Goal: Communication & Community: Connect with others

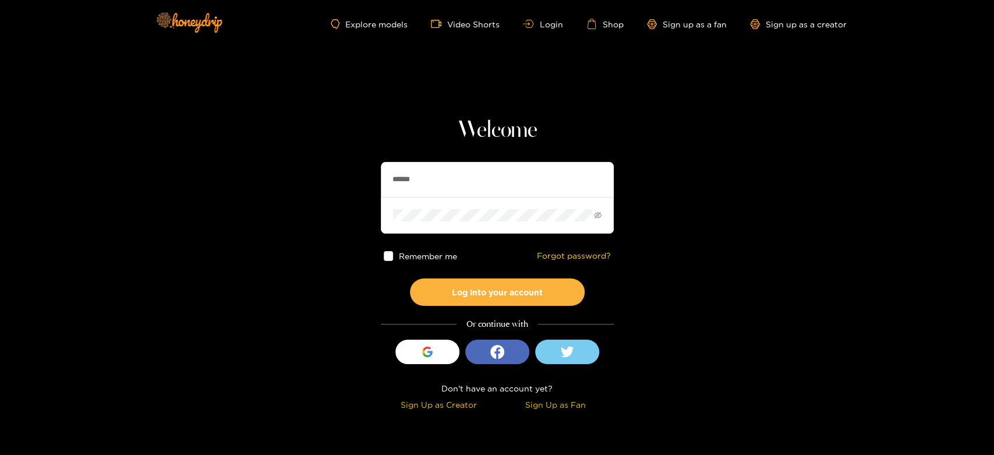
drag, startPoint x: 439, startPoint y: 182, endPoint x: 313, endPoint y: 192, distance: 126.2
click at [313, 192] on section "Welcome ****** Remember me Forgot password? Log into your account Or continue w…" at bounding box center [497, 207] width 994 height 414
paste input "******"
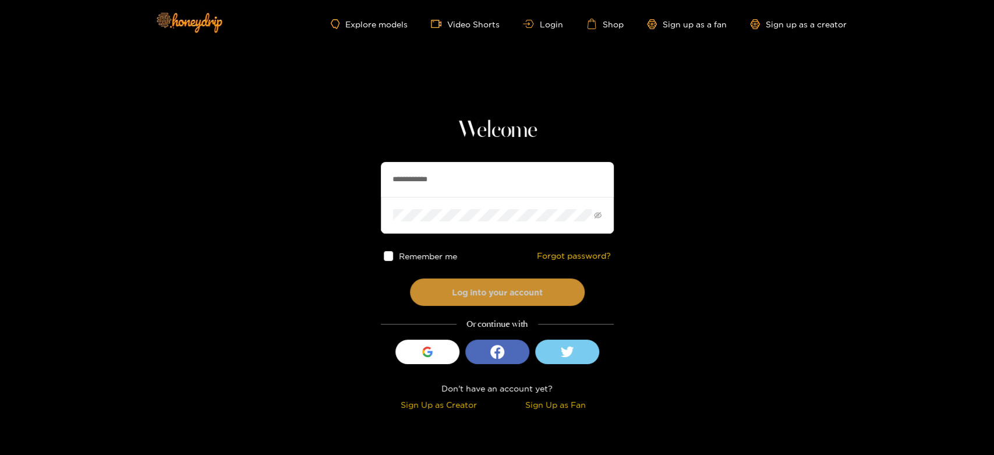
type input "**********"
click at [457, 285] on button "Log into your account" at bounding box center [497, 291] width 175 height 27
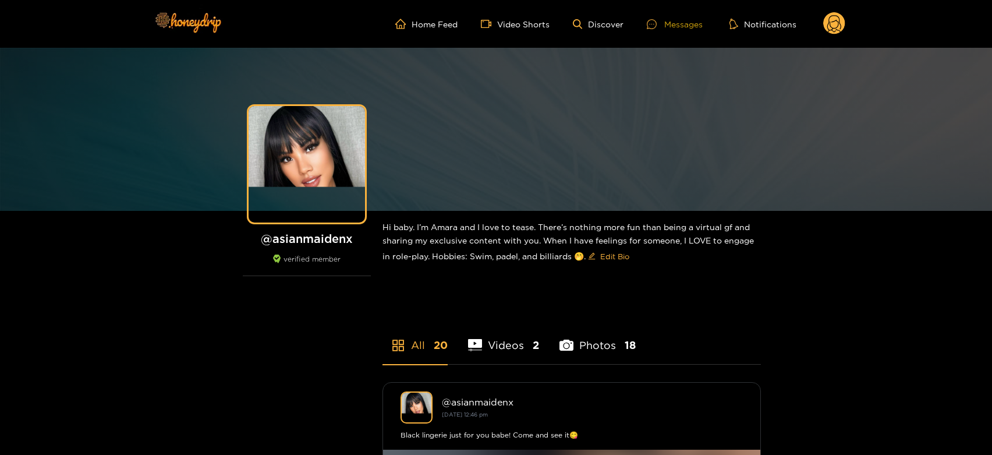
click at [694, 23] on div "Messages" at bounding box center [675, 23] width 56 height 13
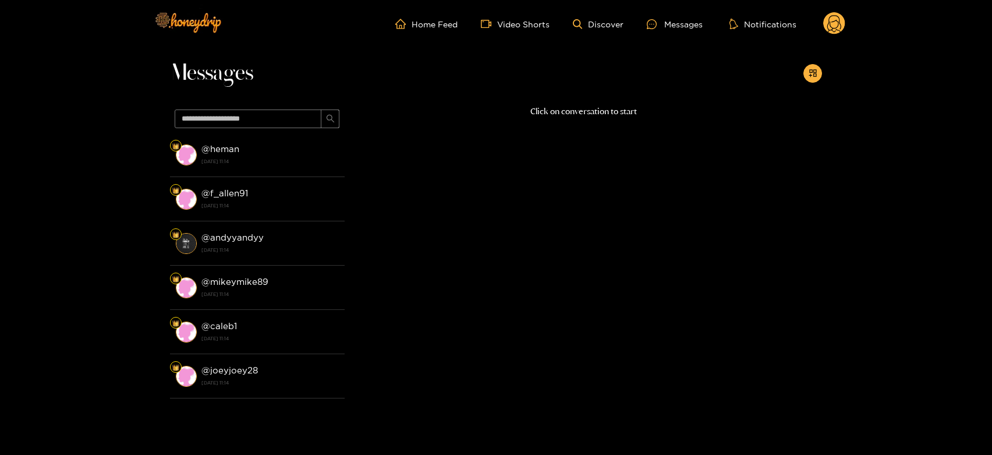
click at [226, 167] on div "@ heman [DATE] 11:14" at bounding box center [269, 154] width 137 height 26
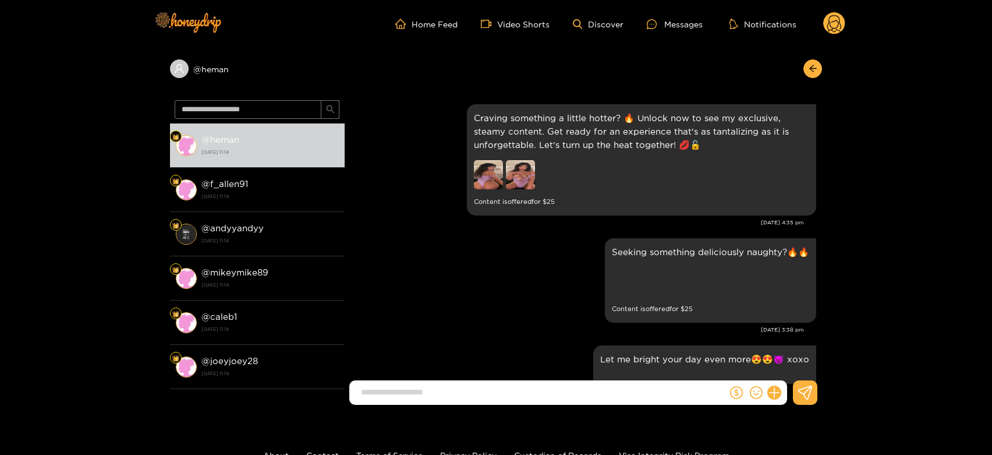
scroll to position [2283, 0]
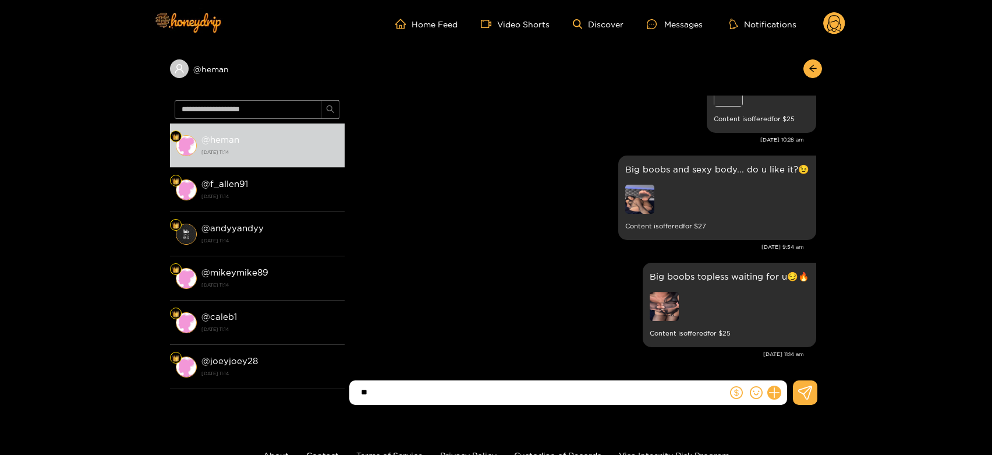
type input "*"
click at [460, 290] on div "Big boobs topless waiting for u😏🔥 Content is offered for $ 25" at bounding box center [583, 305] width 466 height 90
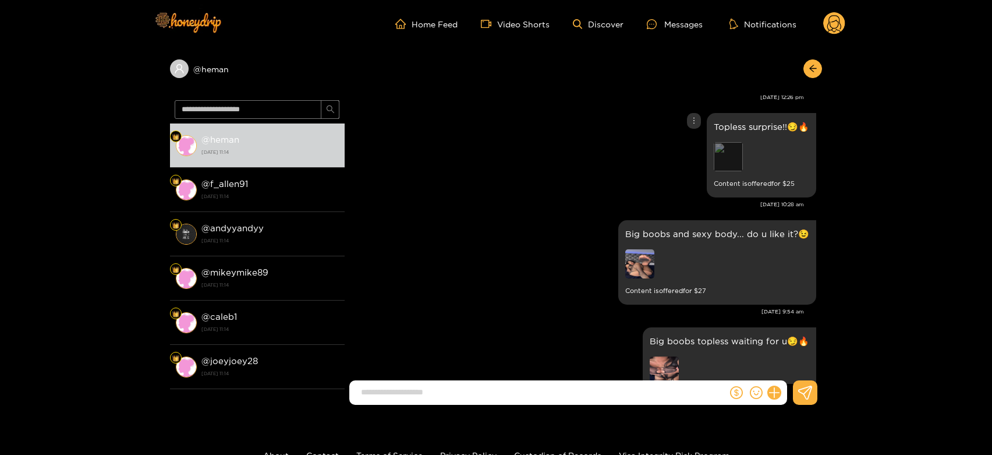
click at [727, 158] on div "Preview" at bounding box center [728, 156] width 29 height 29
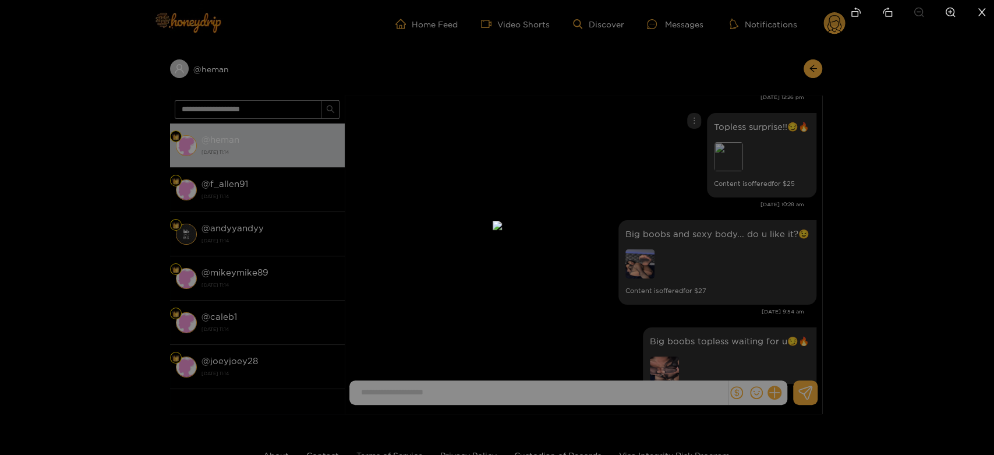
click at [717, 171] on div at bounding box center [497, 227] width 994 height 455
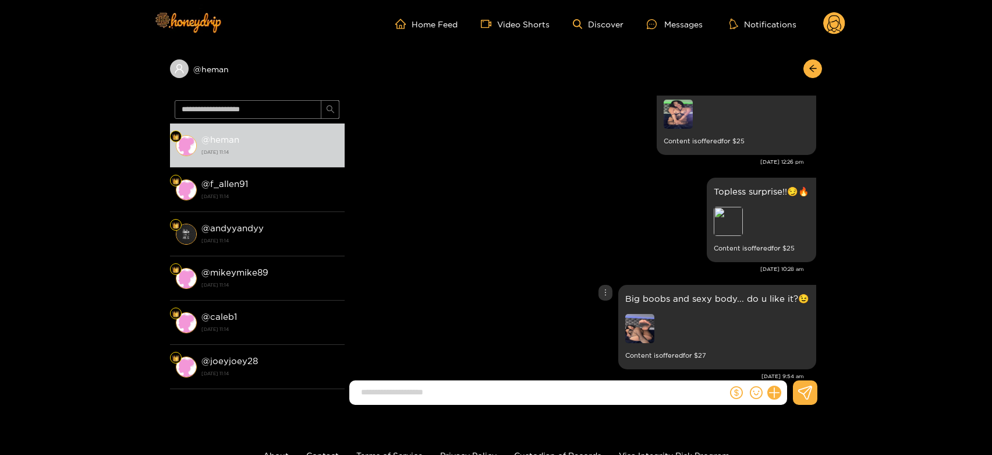
scroll to position [2089, 0]
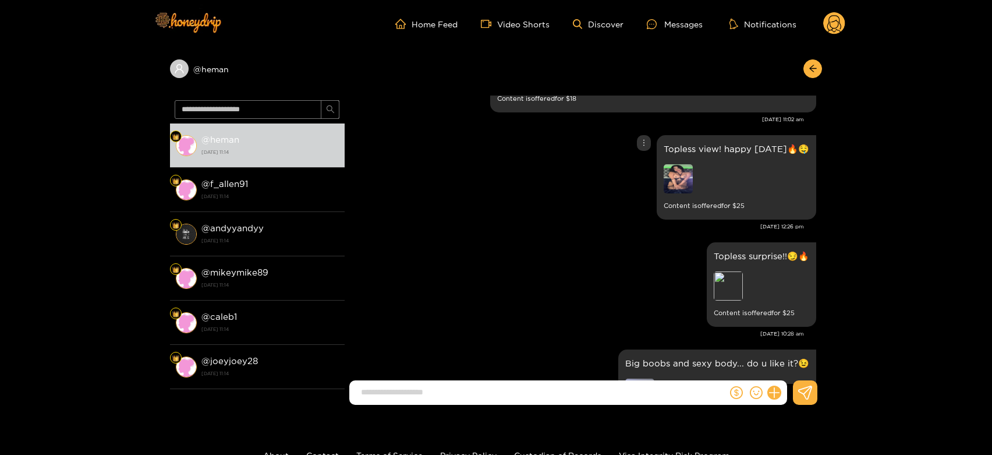
click at [685, 170] on img at bounding box center [678, 178] width 29 height 29
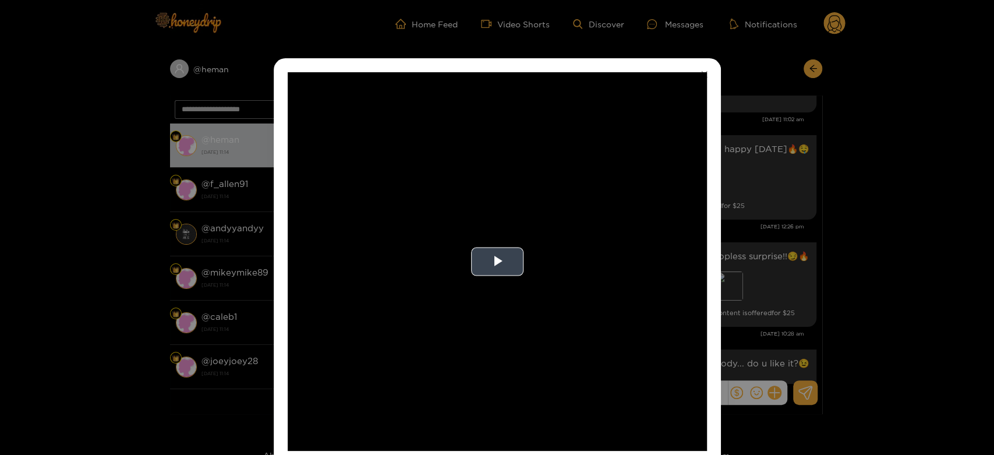
click at [592, 271] on video "Video Player" at bounding box center [497, 261] width 419 height 378
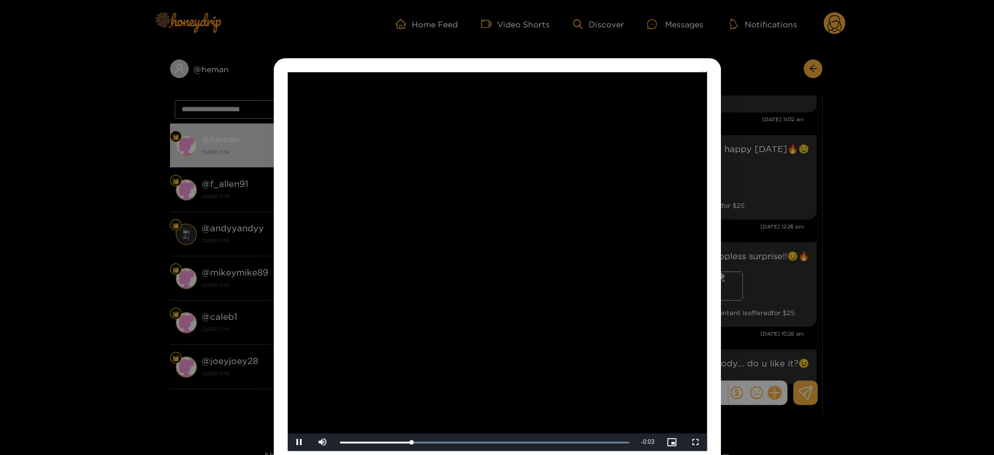
click at [592, 271] on video "Video Player" at bounding box center [497, 261] width 419 height 378
click at [763, 247] on div "**********" at bounding box center [497, 227] width 994 height 455
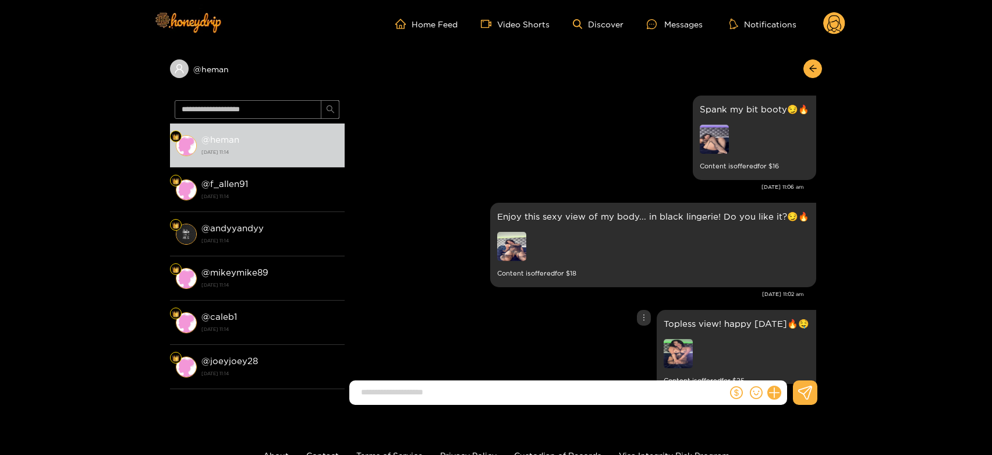
scroll to position [1895, 0]
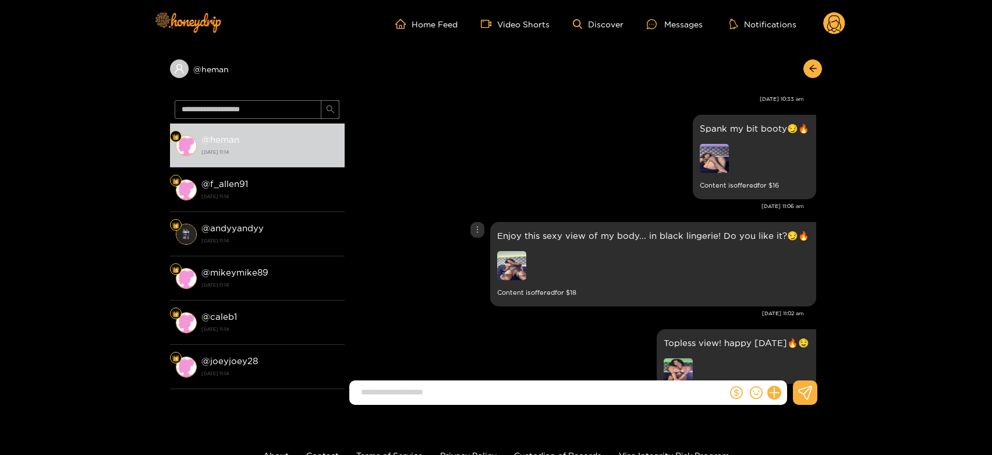
click at [521, 274] on img at bounding box center [511, 265] width 29 height 29
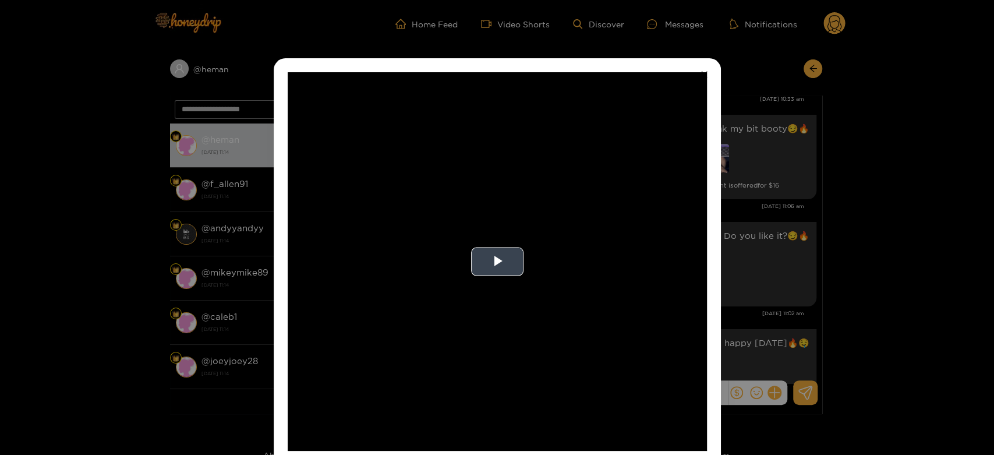
click at [596, 246] on video "Video Player" at bounding box center [497, 261] width 419 height 378
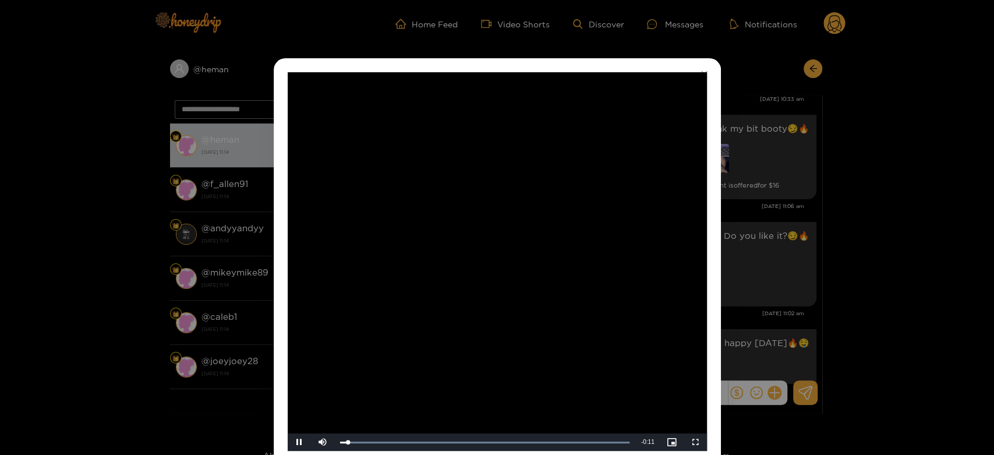
click at [596, 246] on video "Video Player" at bounding box center [497, 261] width 419 height 378
click at [791, 277] on div "**********" at bounding box center [497, 227] width 994 height 455
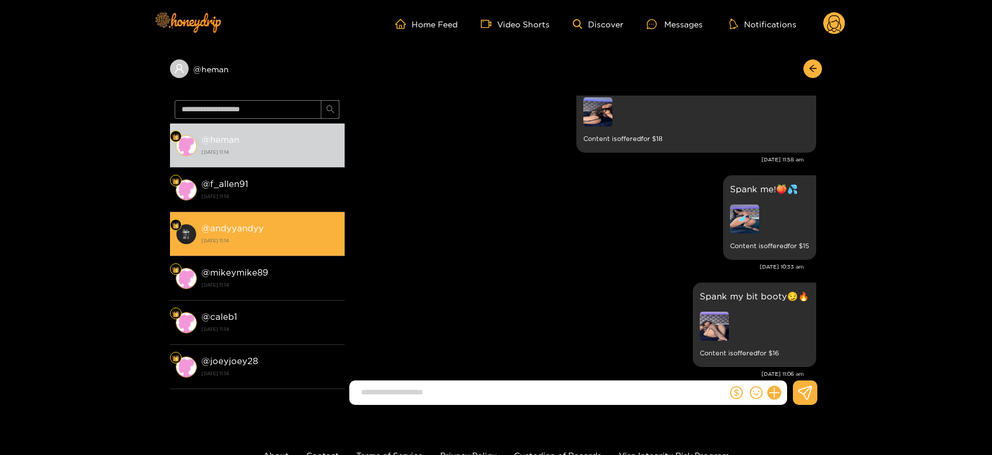
scroll to position [1701, 0]
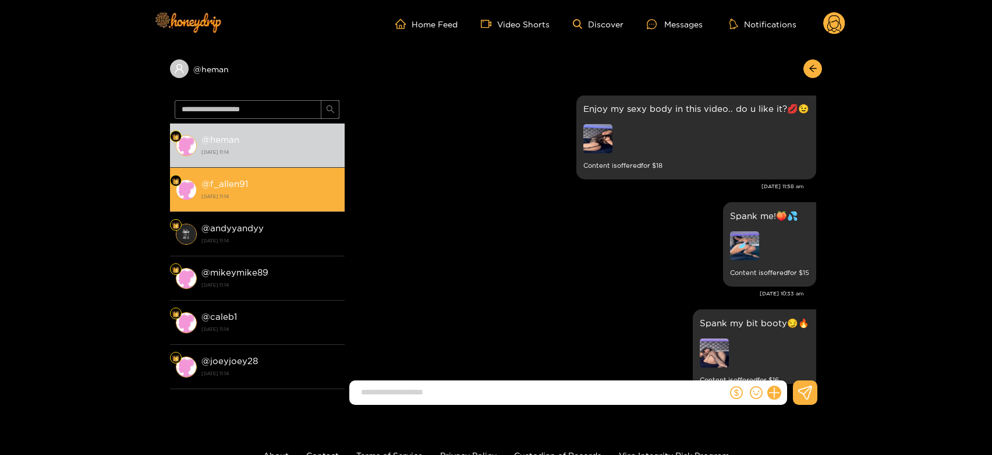
click at [274, 190] on div "@ f_allen91 18 September 2025 11:14" at bounding box center [269, 189] width 137 height 26
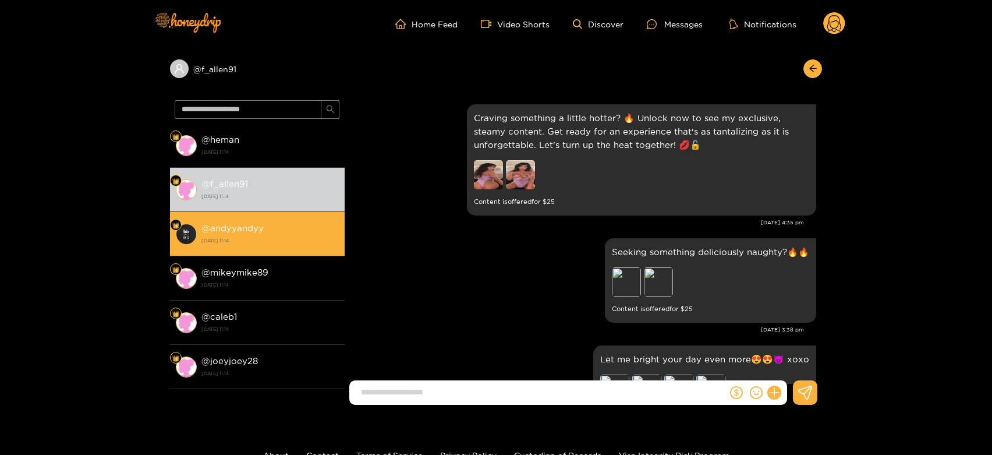
scroll to position [2283, 0]
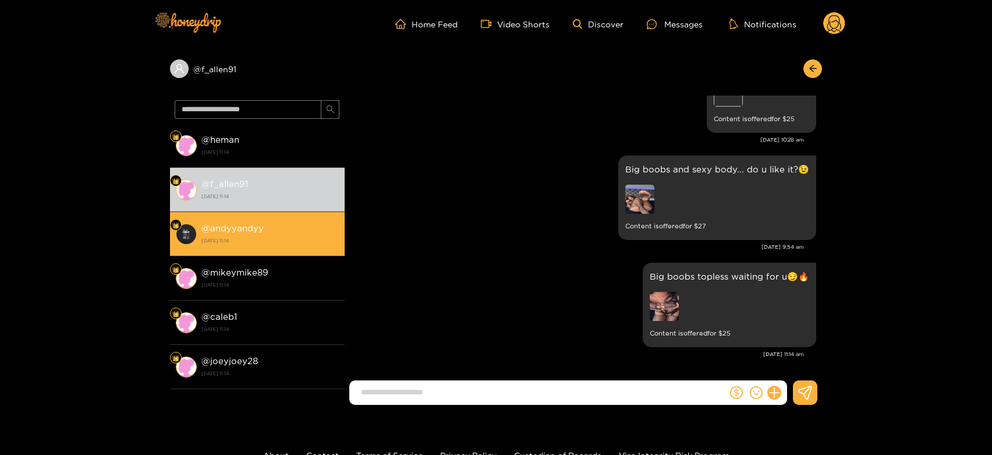
click at [286, 221] on div "@ andyyandyy 18 September 2025 11:14" at bounding box center [269, 234] width 137 height 26
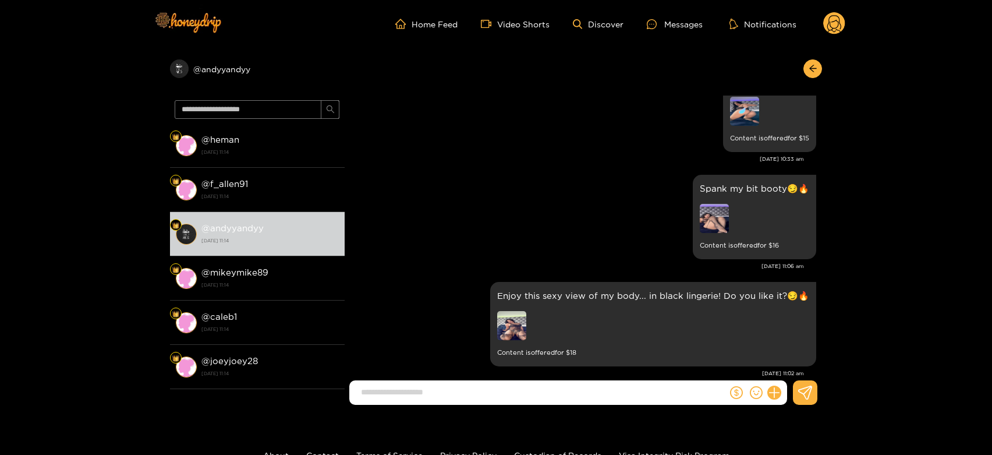
scroll to position [1830, 0]
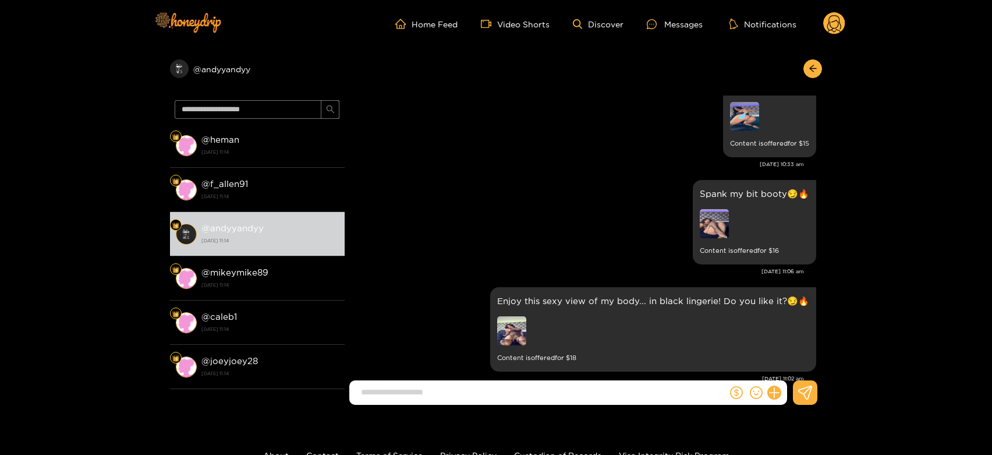
click at [830, 22] on circle at bounding box center [834, 23] width 22 height 22
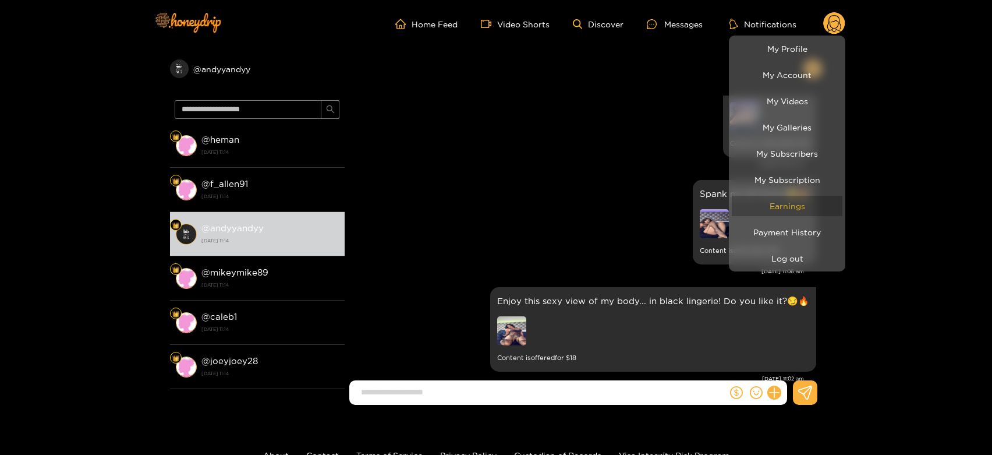
click at [810, 212] on link "Earnings" at bounding box center [787, 206] width 111 height 20
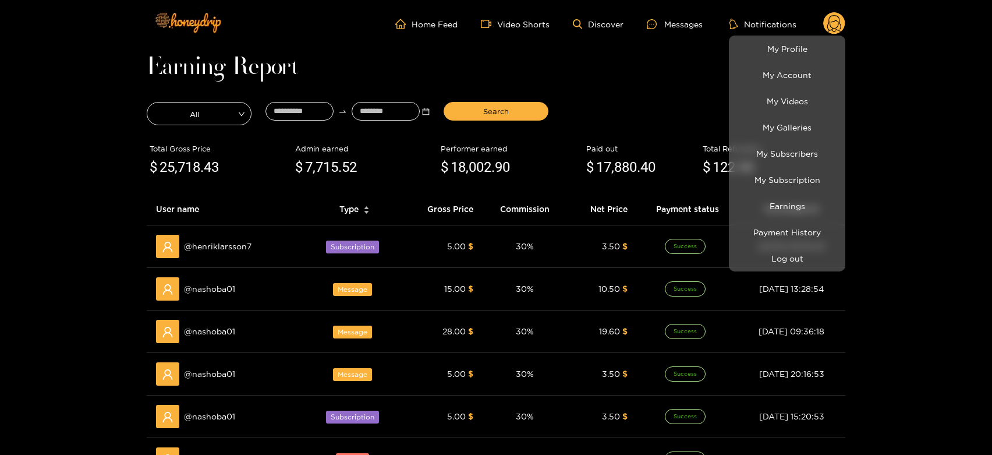
click at [209, 293] on div at bounding box center [496, 227] width 992 height 455
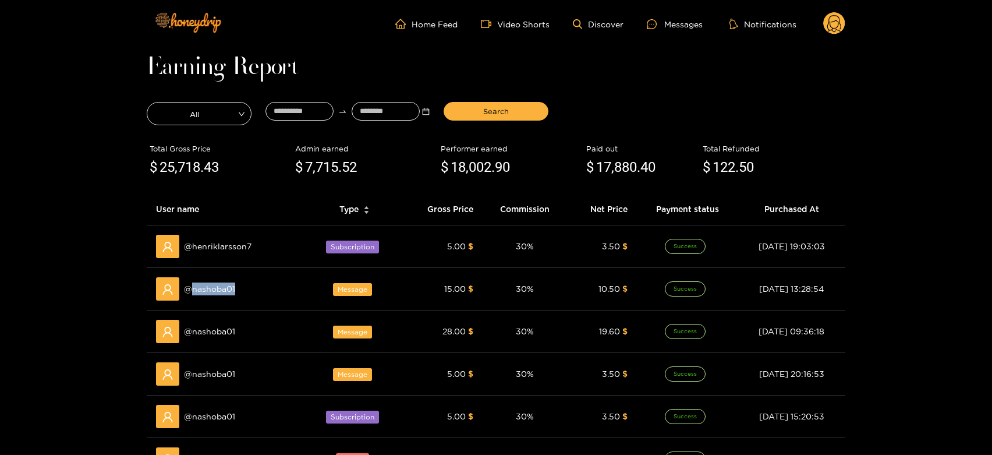
click at [209, 293] on span "@ nashoba01" at bounding box center [209, 288] width 51 height 13
copy span "nashoba01"
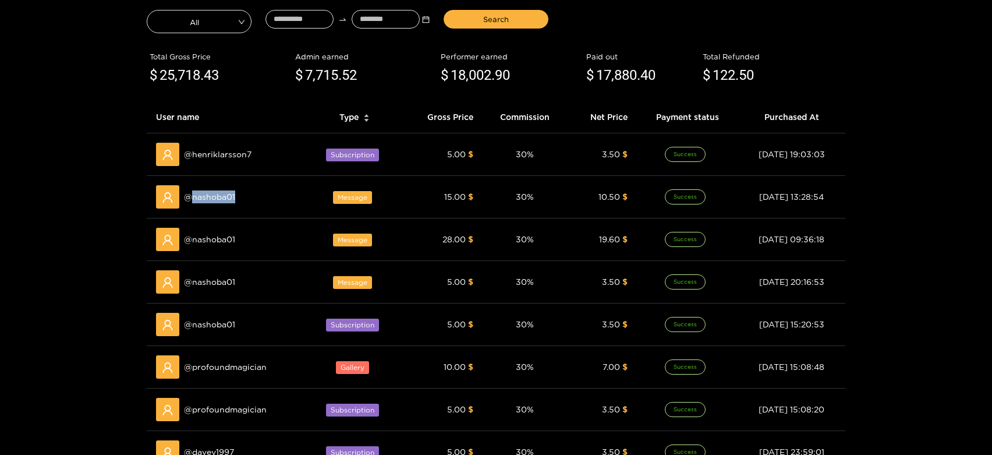
scroll to position [194, 0]
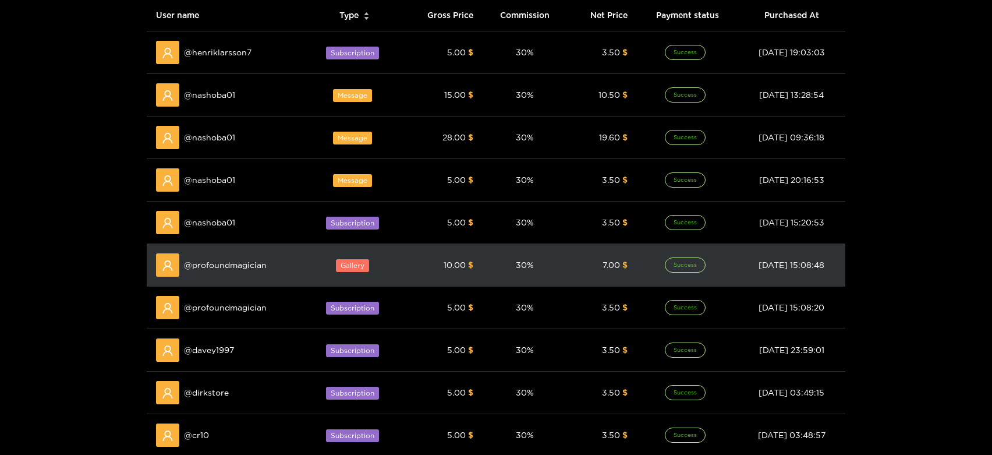
click at [226, 260] on span "@ profoundmagician" at bounding box center [225, 264] width 83 height 13
copy span "profoundmagician"
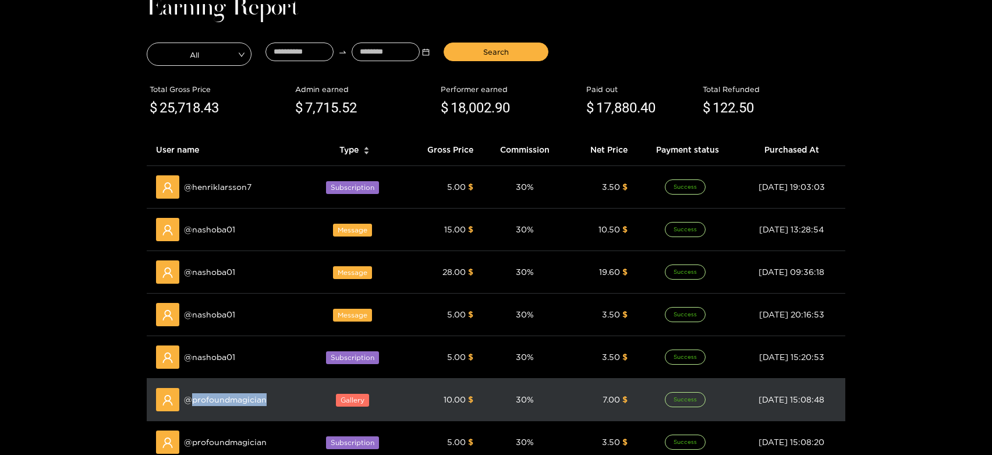
scroll to position [0, 0]
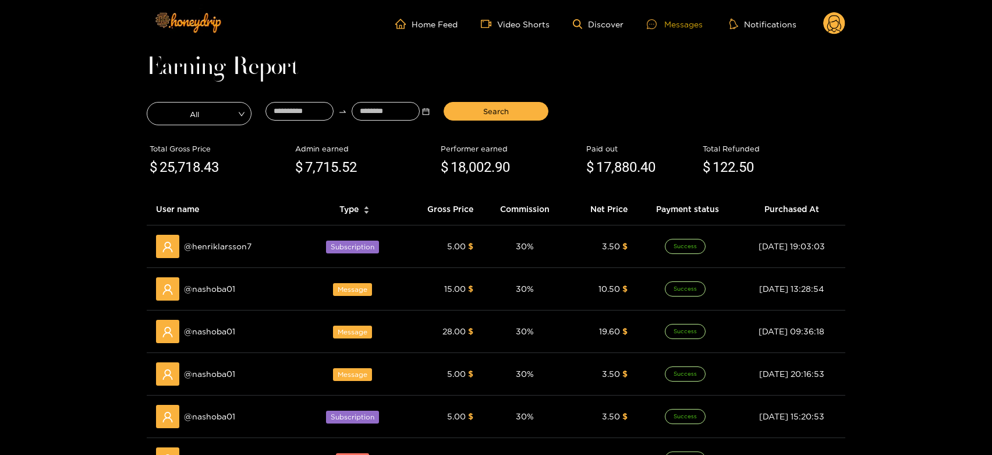
click at [690, 20] on div "Messages" at bounding box center [675, 23] width 56 height 13
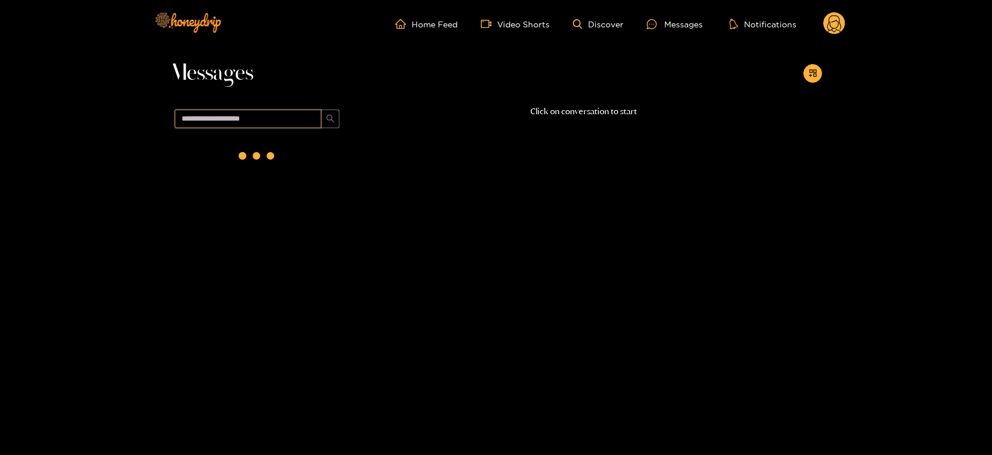
click at [278, 127] on input "text" at bounding box center [248, 118] width 147 height 19
paste input "**********"
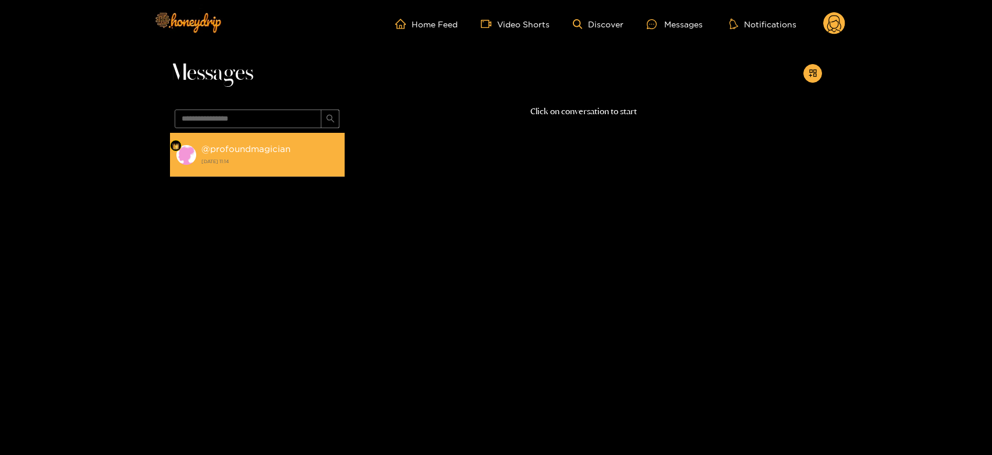
click at [280, 157] on strong "18 September 2025 11:14" at bounding box center [269, 161] width 137 height 10
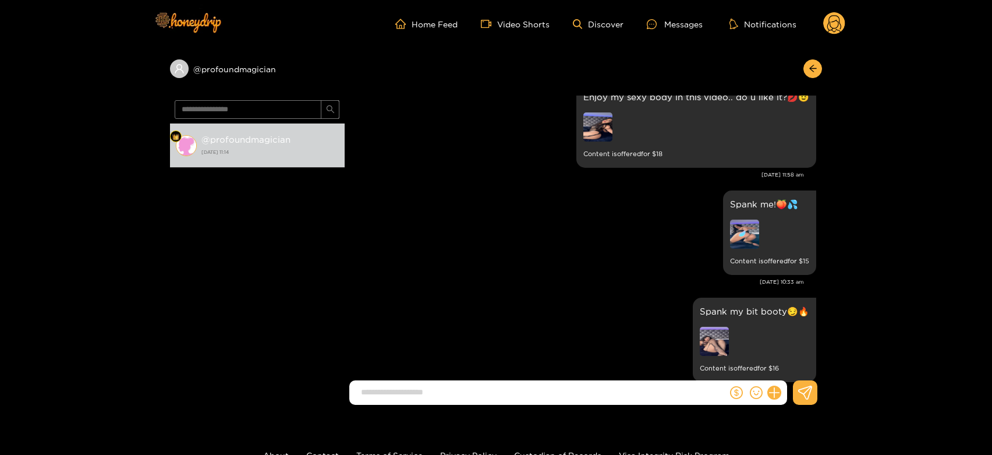
scroll to position [307, 0]
click at [264, 109] on input "**********" at bounding box center [248, 109] width 147 height 19
paste input "text"
type input "*********"
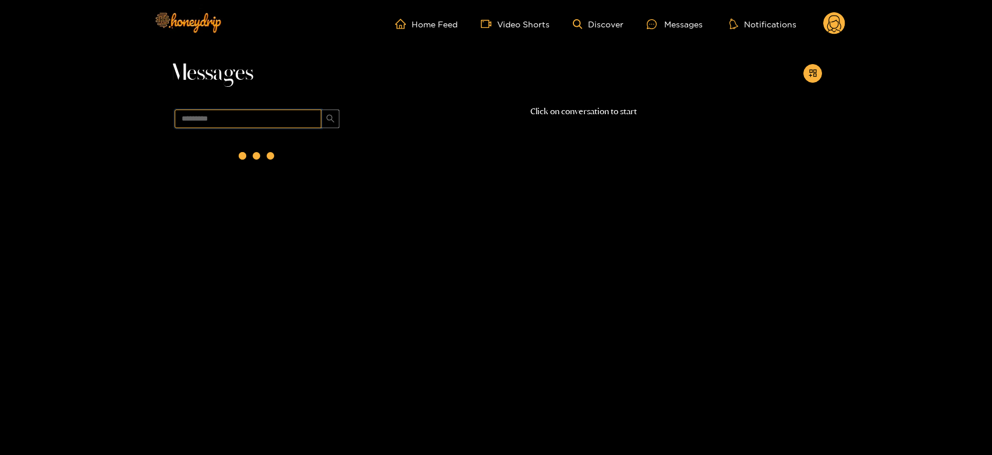
scroll to position [0, 0]
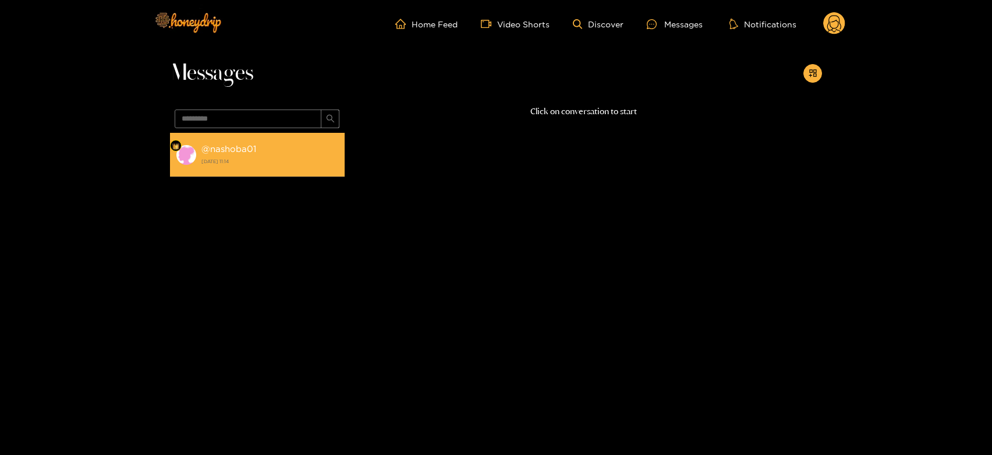
click at [254, 144] on strong "@ nashoba01" at bounding box center [228, 149] width 55 height 10
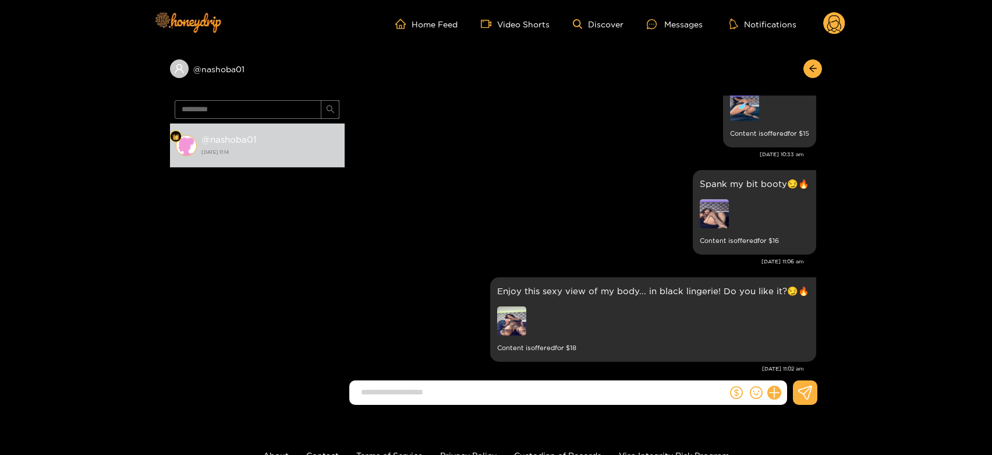
scroll to position [1269, 0]
click at [254, 111] on input "*********" at bounding box center [248, 109] width 147 height 19
click at [824, 22] on icon at bounding box center [834, 23] width 22 height 23
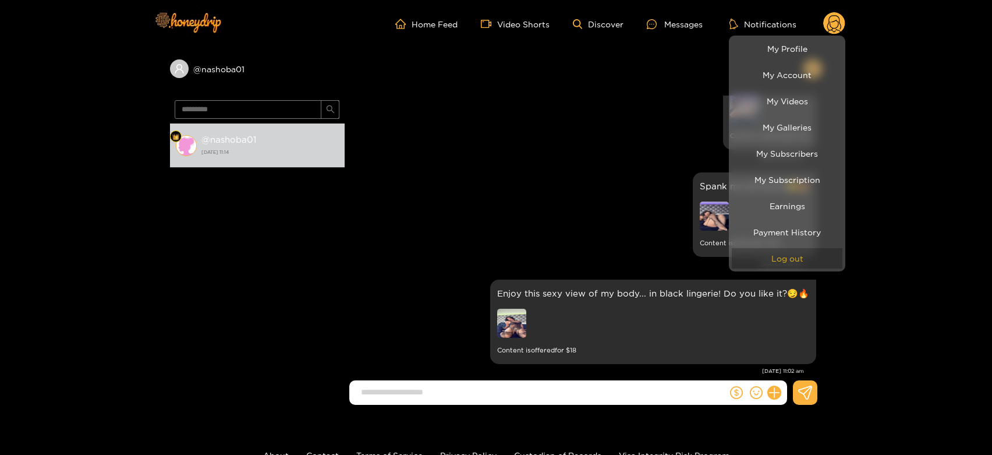
click at [783, 260] on button "Log out" at bounding box center [787, 258] width 111 height 20
